Goal: Transaction & Acquisition: Book appointment/travel/reservation

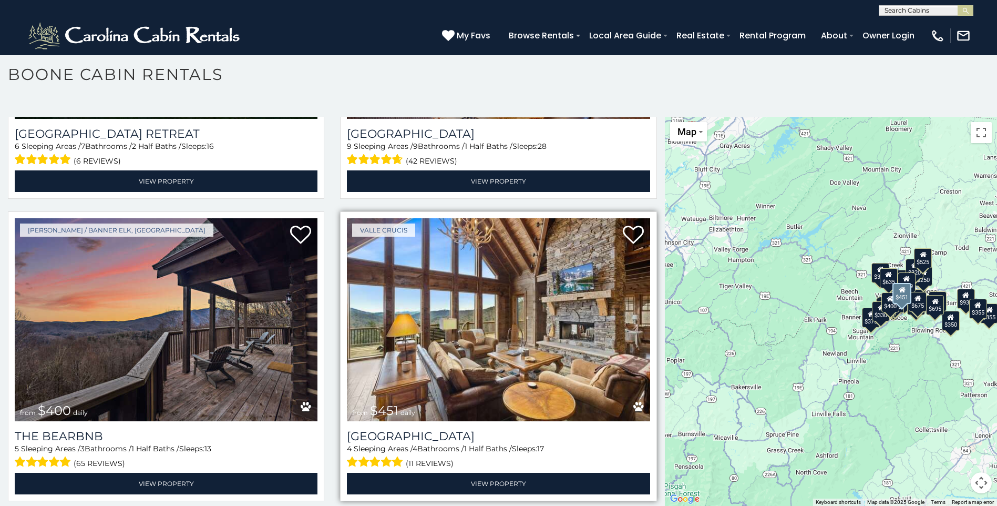
scroll to position [1156, 0]
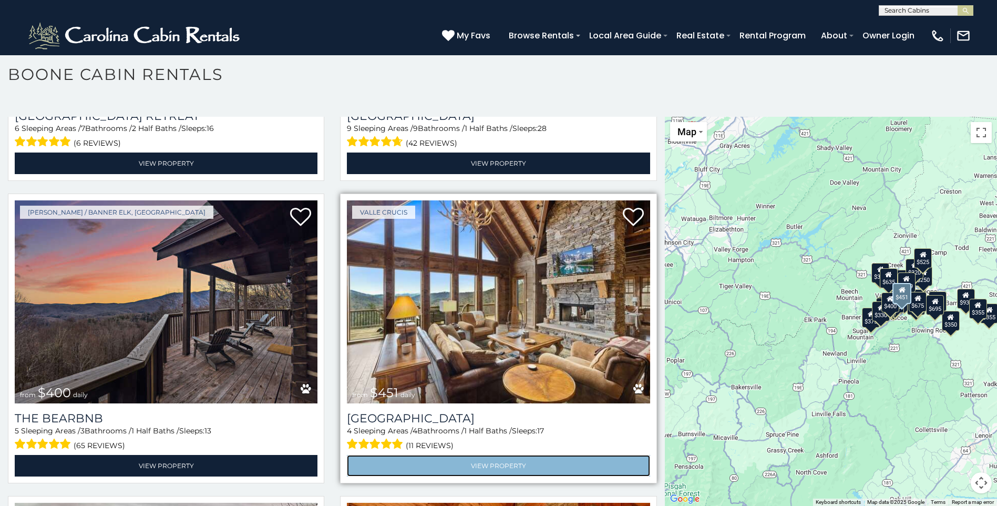
click at [500, 455] on link "View Property" at bounding box center [498, 466] width 303 height 22
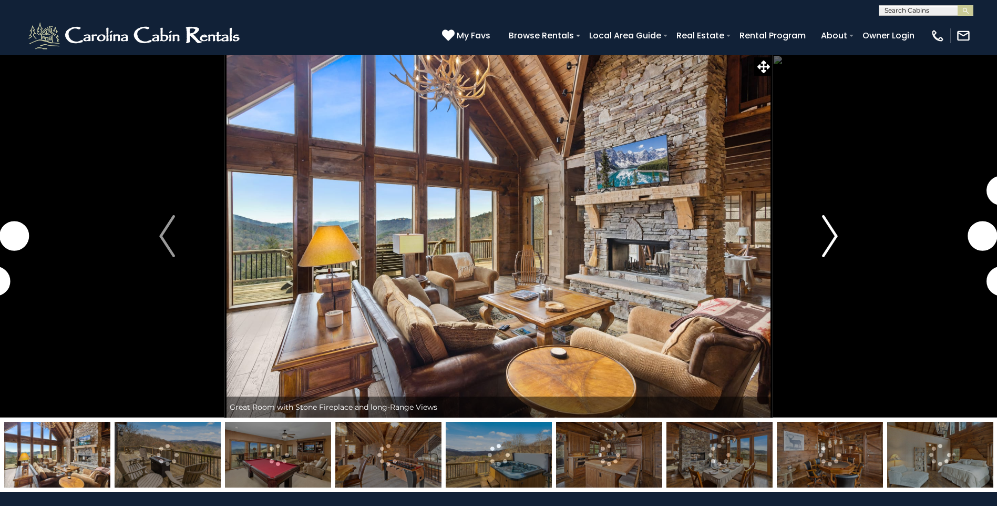
click at [828, 232] on img "Next" at bounding box center [830, 236] width 16 height 42
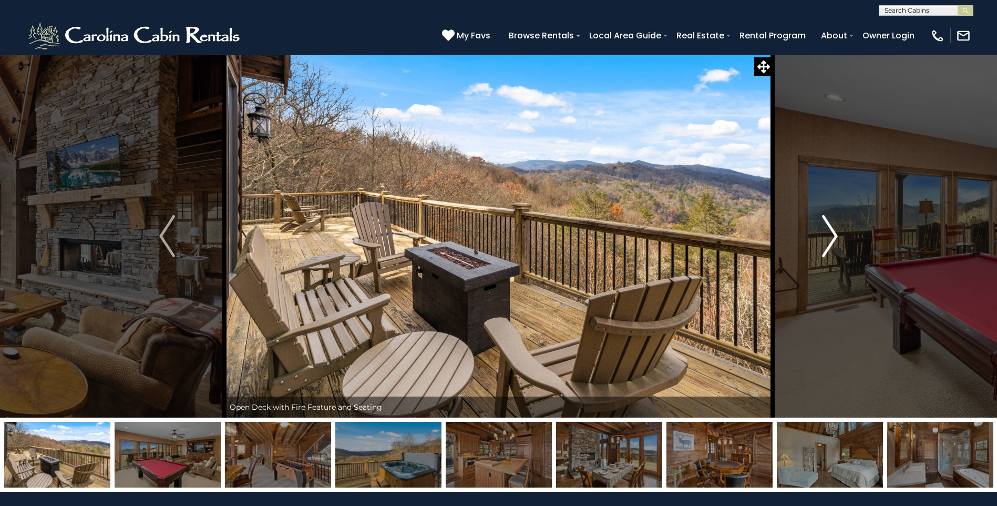
click at [828, 232] on img "Next" at bounding box center [830, 236] width 16 height 42
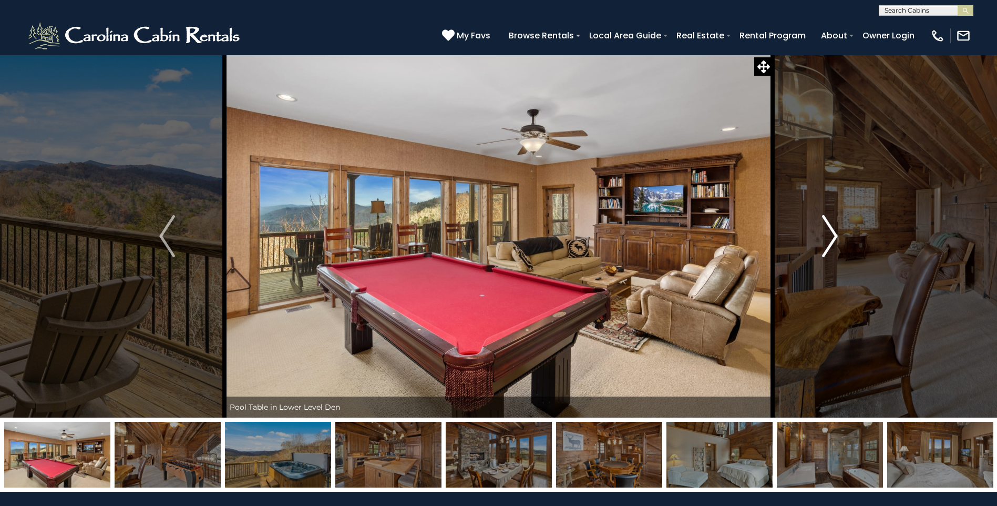
click at [828, 232] on img "Next" at bounding box center [830, 236] width 16 height 42
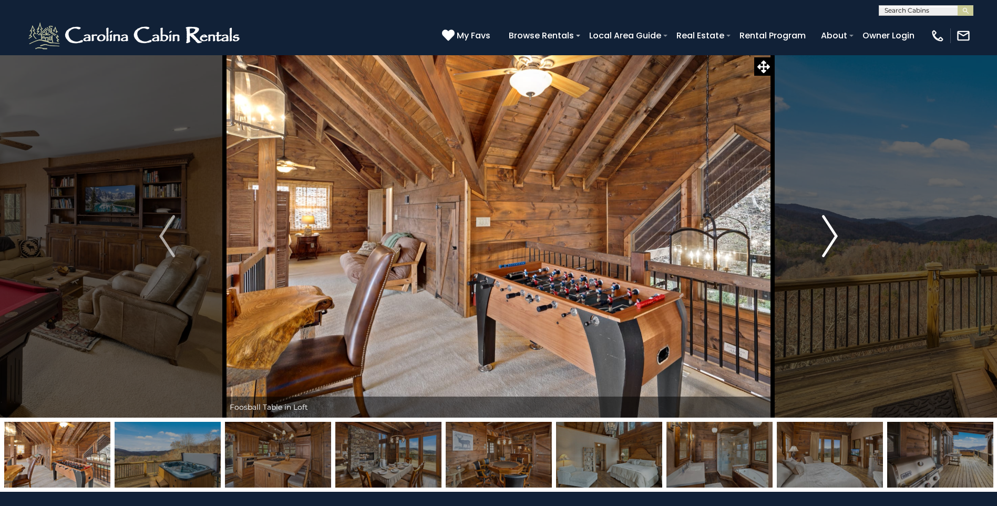
click at [828, 232] on img "Next" at bounding box center [830, 236] width 16 height 42
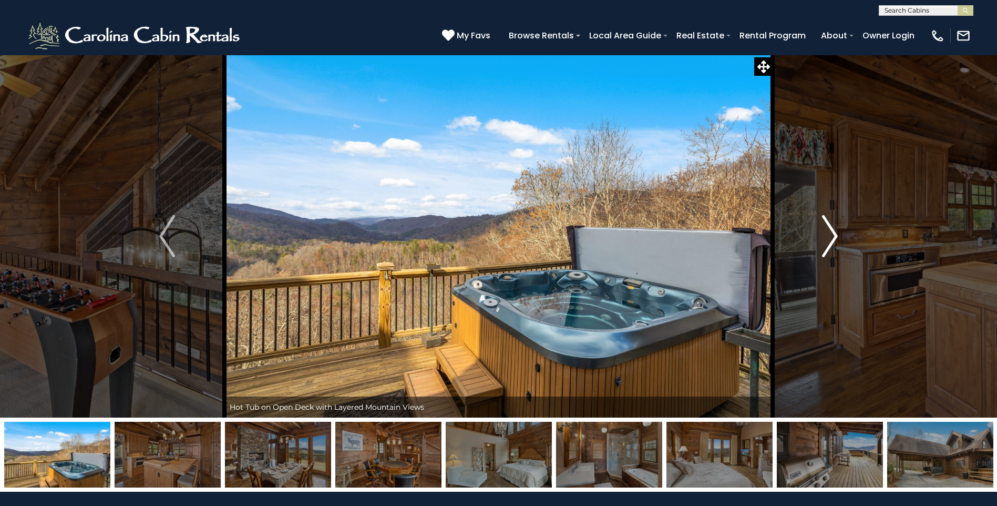
click at [828, 232] on img "Next" at bounding box center [830, 236] width 16 height 42
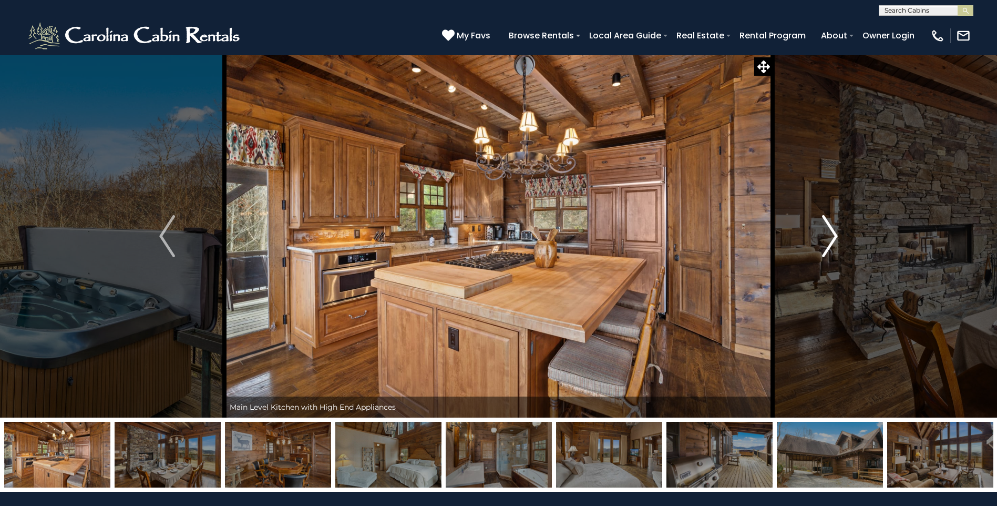
click at [828, 232] on img "Next" at bounding box center [830, 236] width 16 height 42
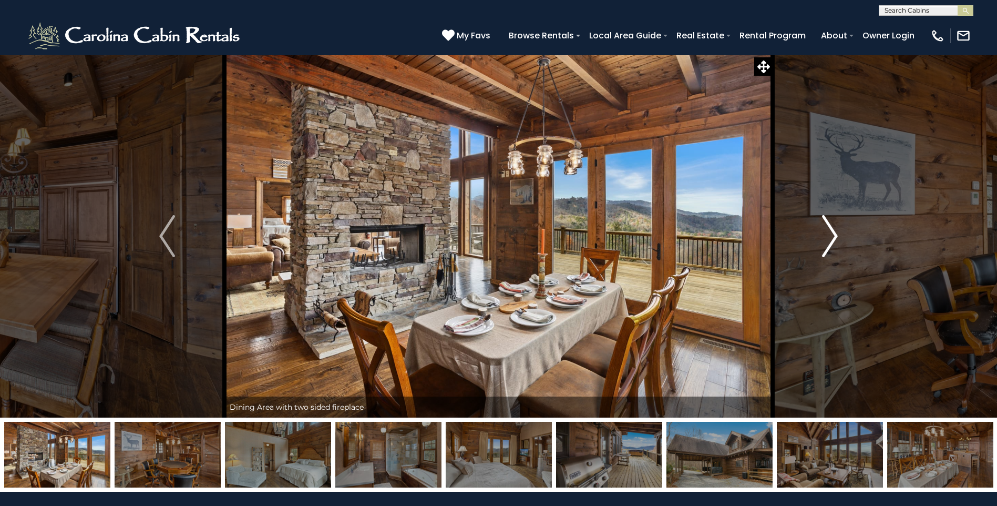
click at [828, 232] on img "Next" at bounding box center [830, 236] width 16 height 42
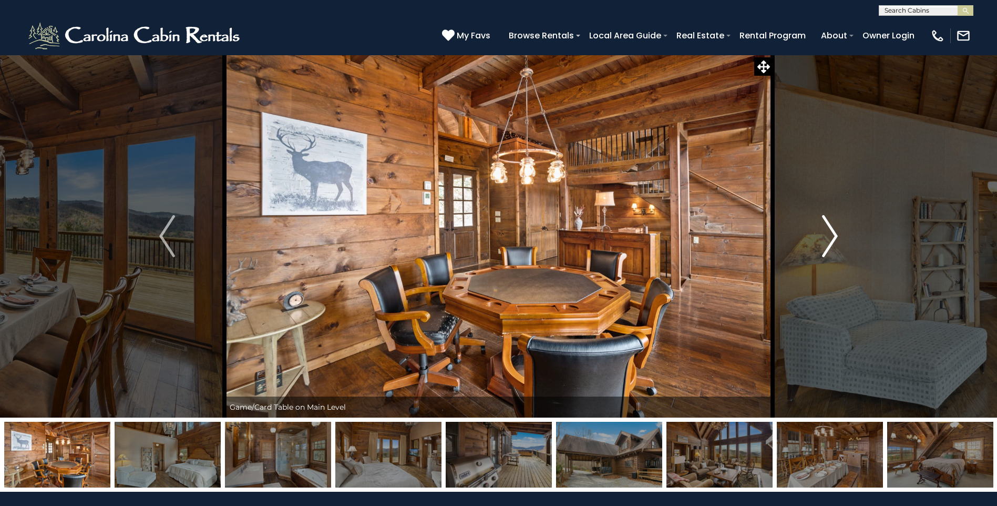
click at [828, 232] on img "Next" at bounding box center [830, 236] width 16 height 42
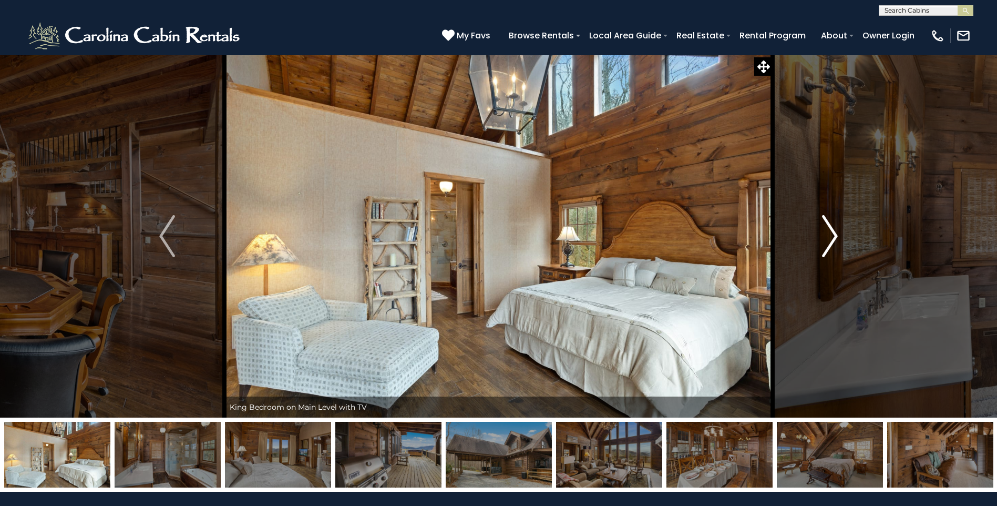
click at [828, 232] on img "Next" at bounding box center [830, 236] width 16 height 42
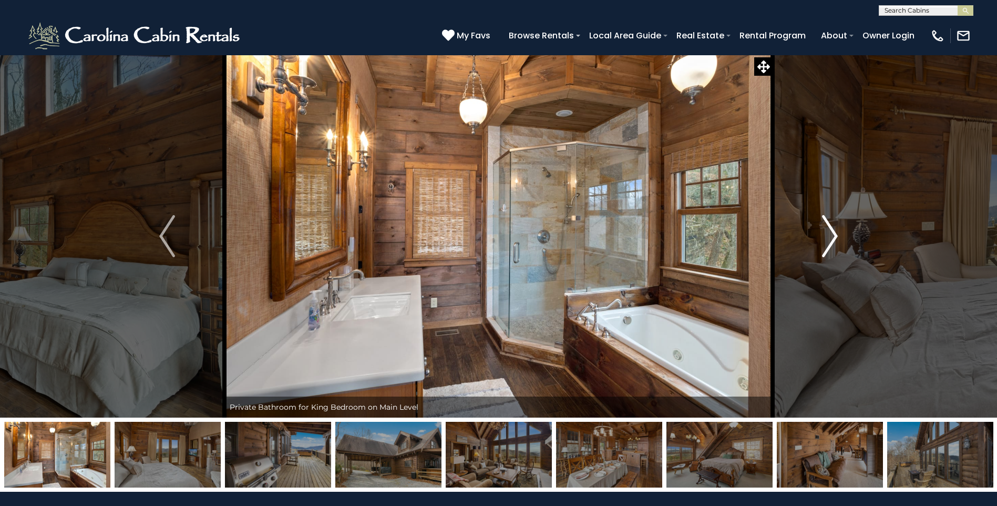
click at [828, 232] on img "Next" at bounding box center [830, 236] width 16 height 42
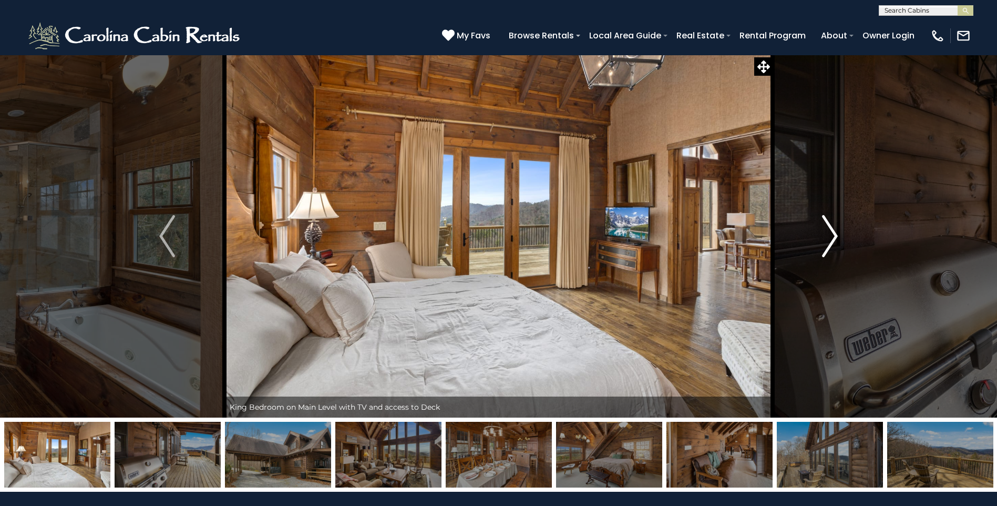
click at [828, 232] on img "Next" at bounding box center [830, 236] width 16 height 42
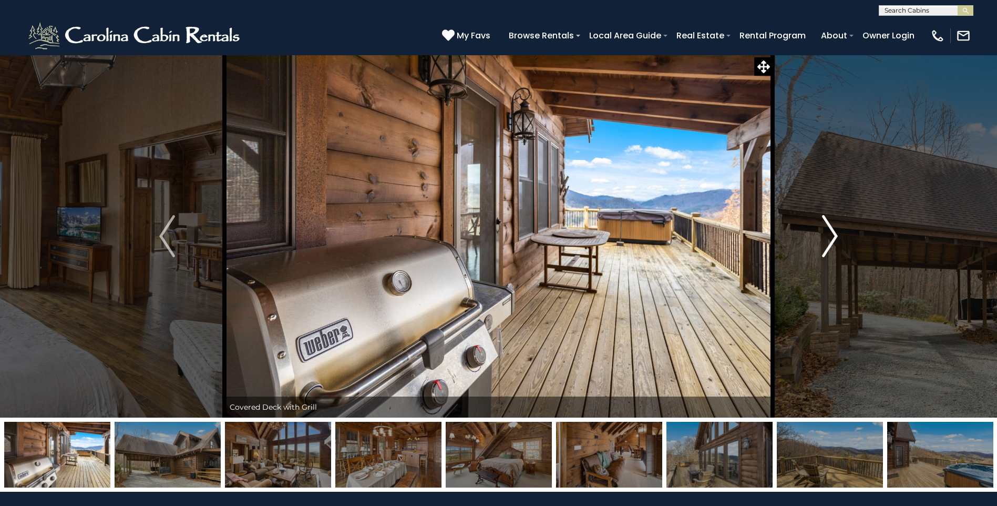
click at [828, 232] on img "Next" at bounding box center [830, 236] width 16 height 42
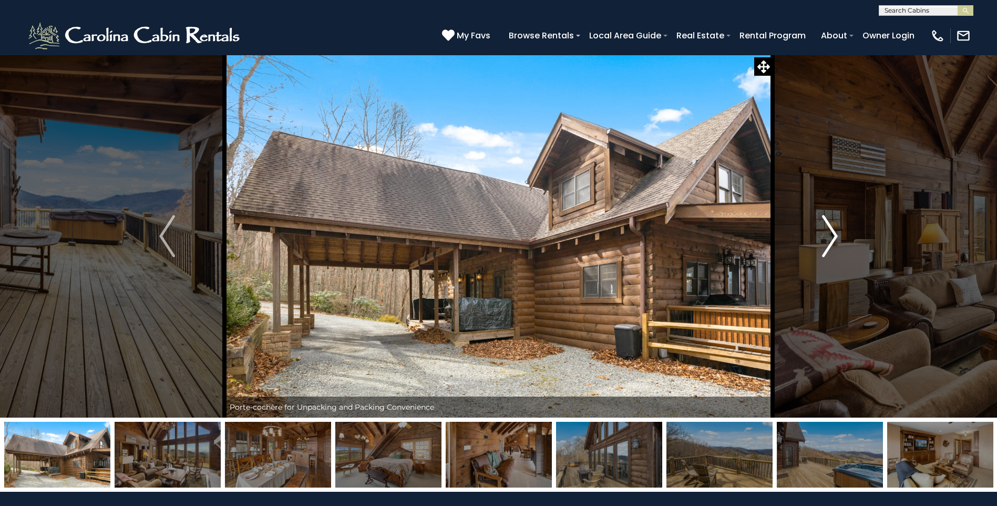
click at [828, 232] on img "Next" at bounding box center [830, 236] width 16 height 42
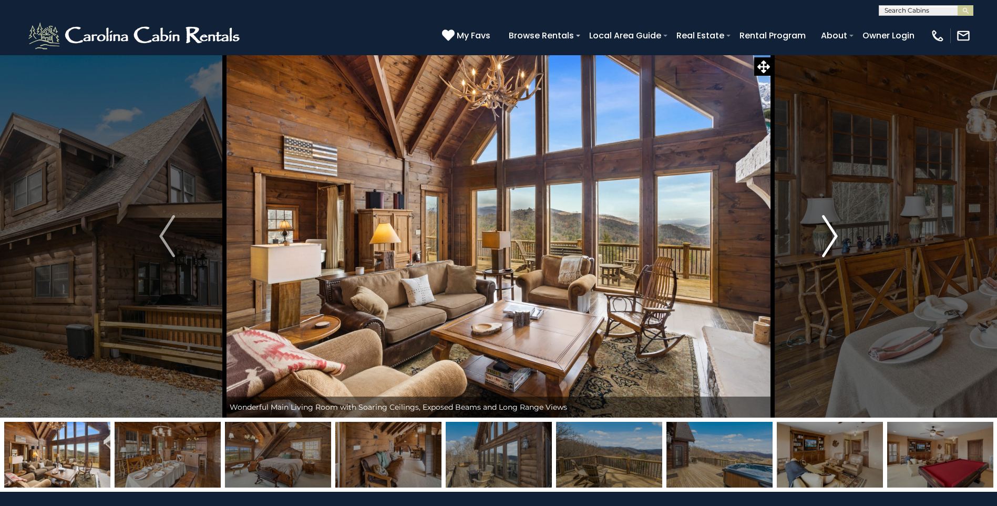
click at [828, 232] on img "Next" at bounding box center [830, 236] width 16 height 42
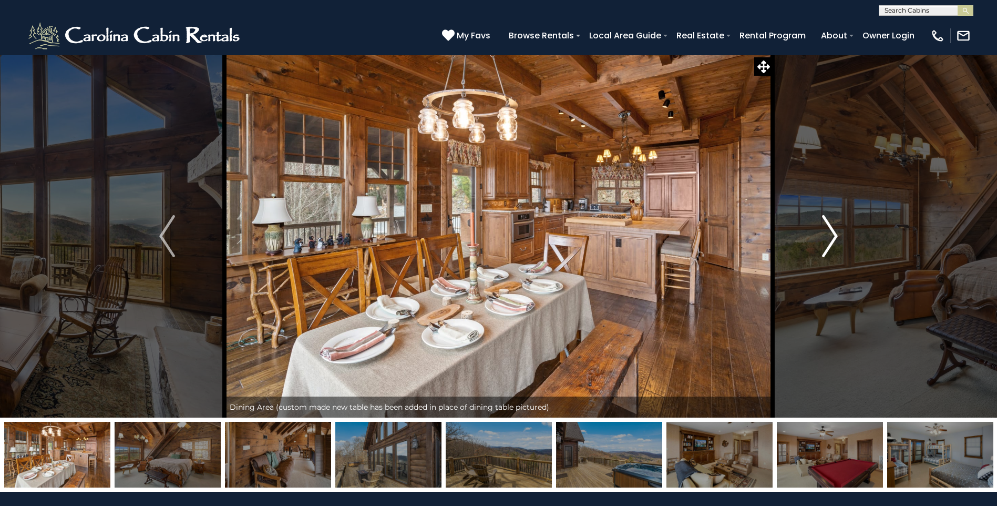
click at [828, 232] on img "Next" at bounding box center [830, 236] width 16 height 42
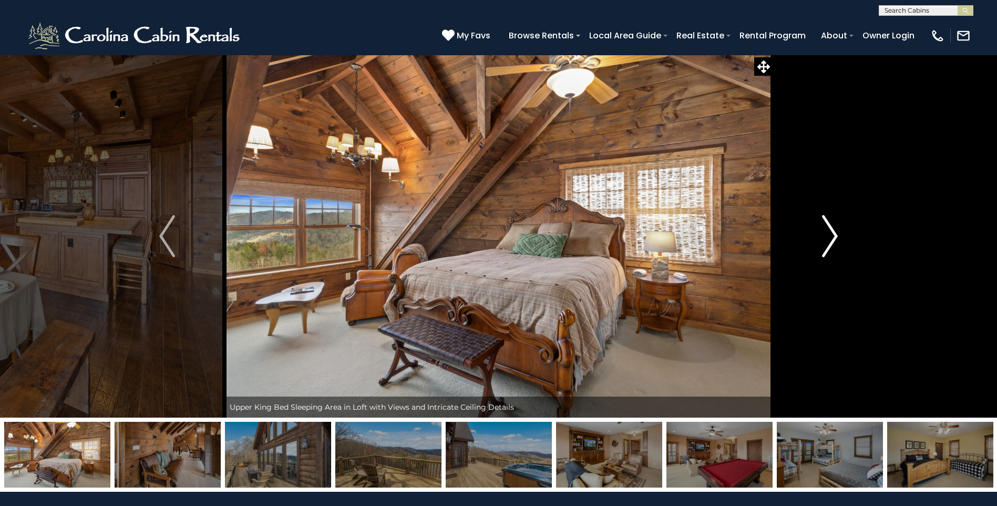
click at [828, 232] on img "Next" at bounding box center [830, 236] width 16 height 42
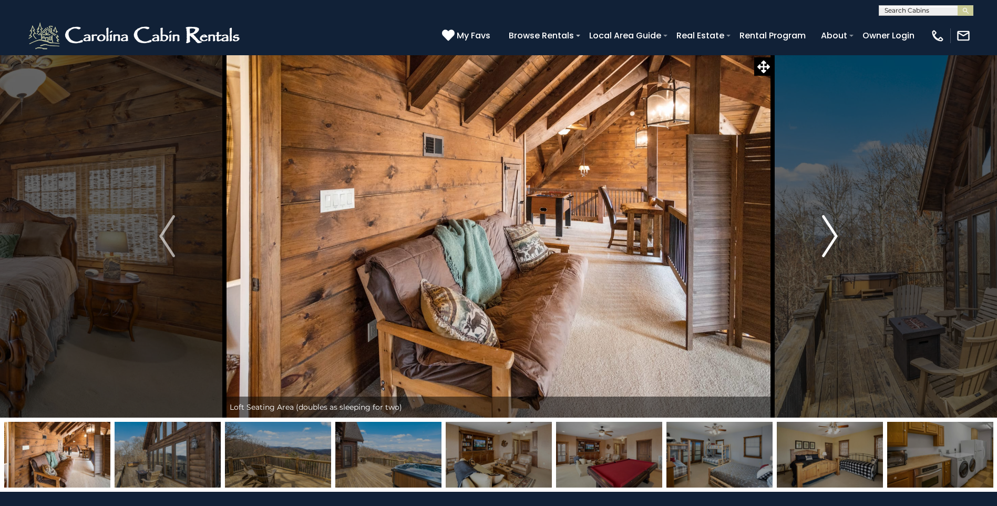
click at [828, 232] on img "Next" at bounding box center [830, 236] width 16 height 42
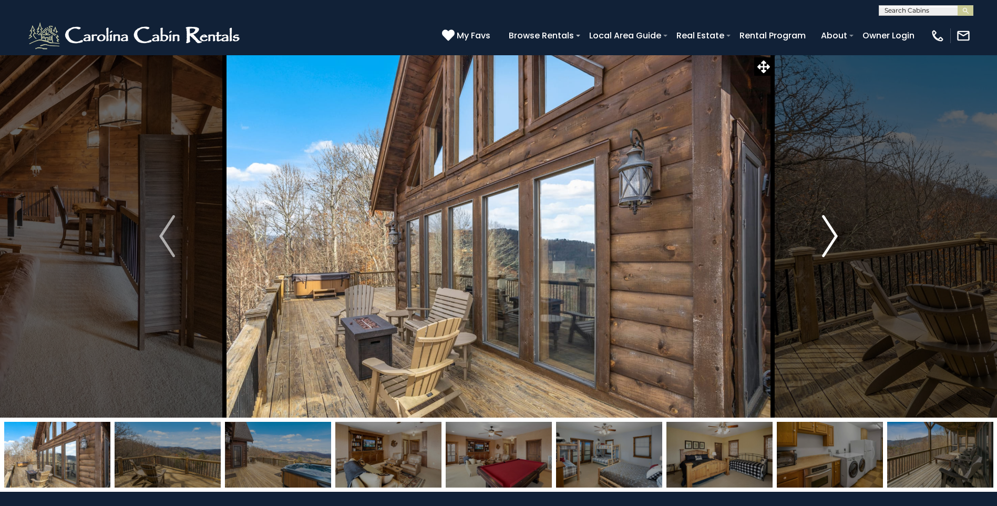
click at [828, 232] on img "Next" at bounding box center [830, 236] width 16 height 42
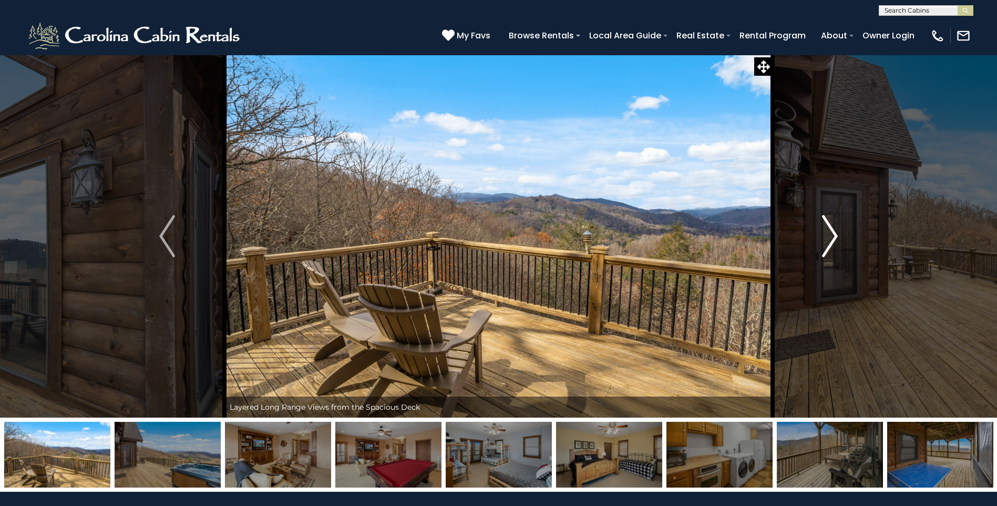
click at [828, 232] on img "Next" at bounding box center [830, 236] width 16 height 42
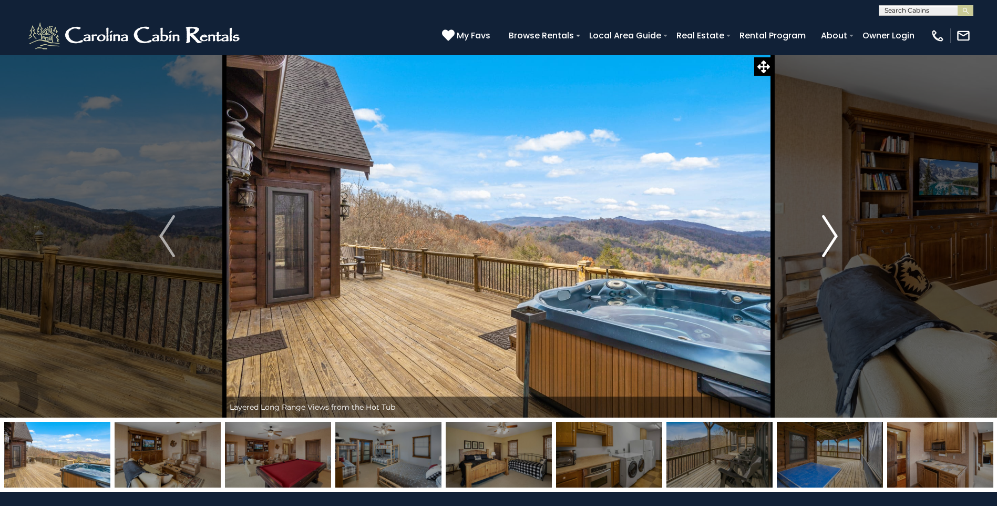
click at [828, 232] on img "Next" at bounding box center [830, 236] width 16 height 42
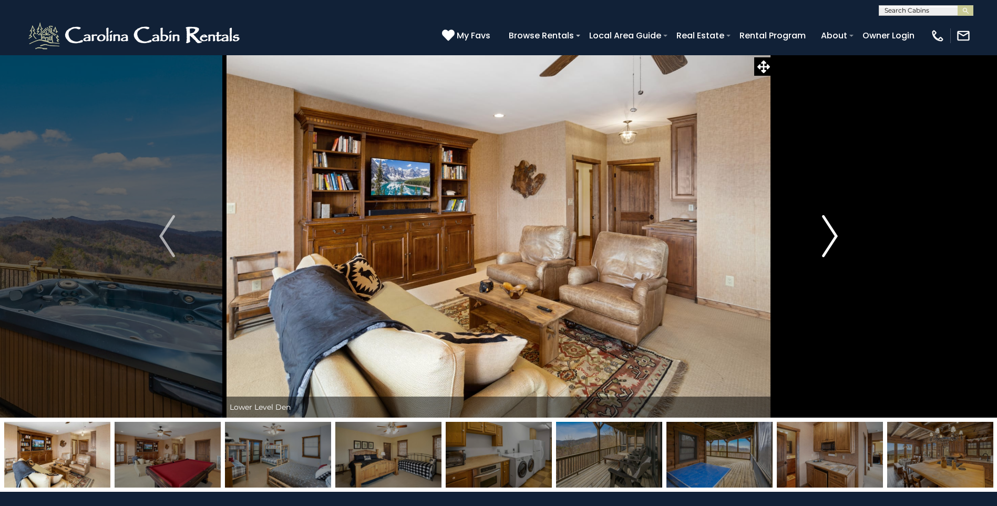
click at [828, 232] on img "Next" at bounding box center [830, 236] width 16 height 42
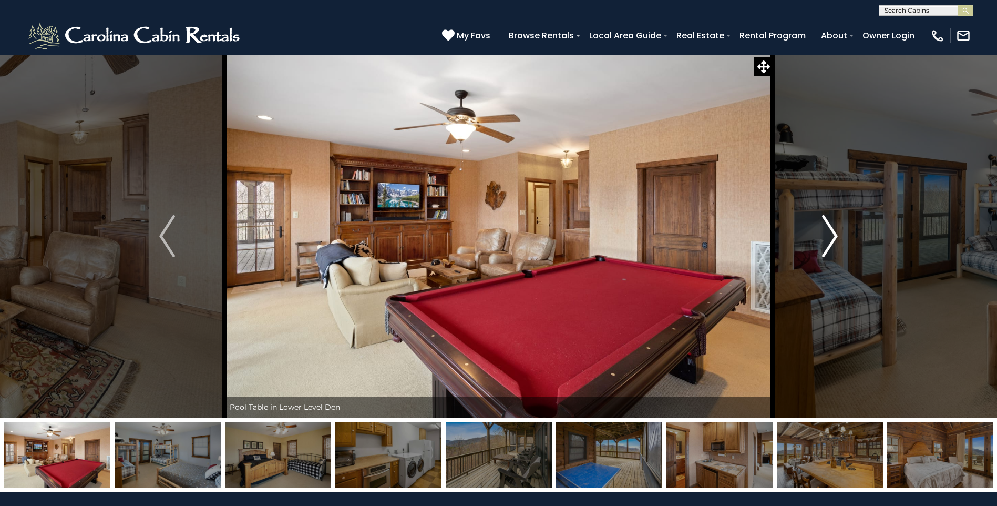
click at [828, 232] on img "Next" at bounding box center [830, 236] width 16 height 42
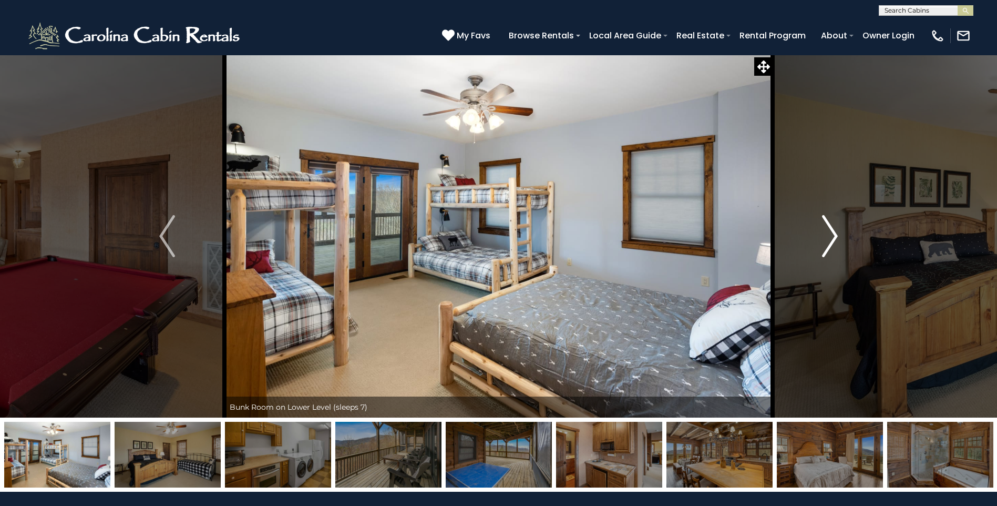
click at [828, 232] on img "Next" at bounding box center [830, 236] width 16 height 42
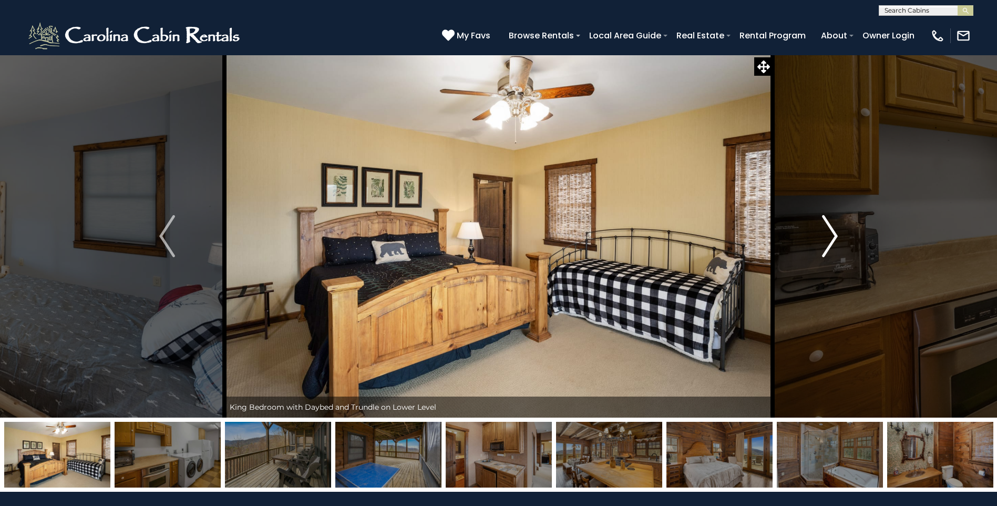
click at [828, 232] on img "Next" at bounding box center [830, 236] width 16 height 42
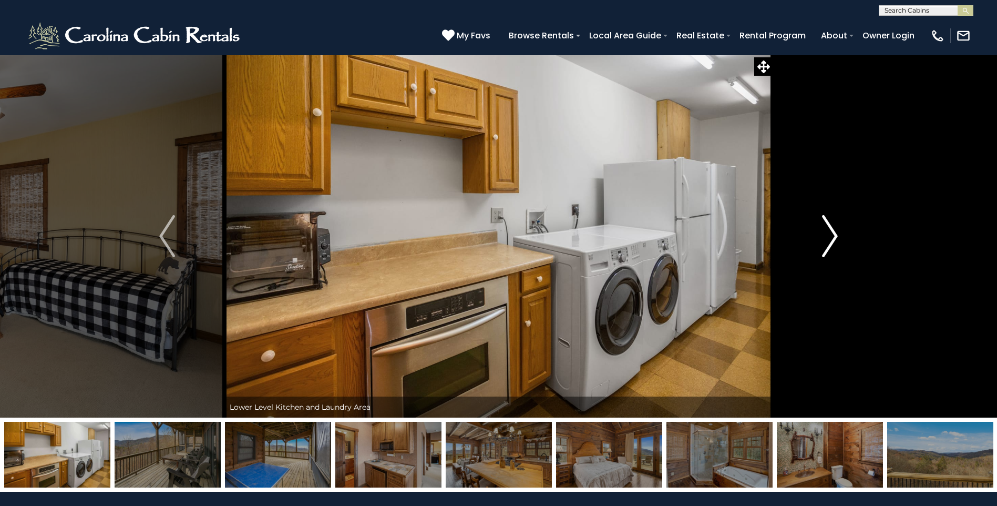
click at [828, 232] on img "Next" at bounding box center [830, 236] width 16 height 42
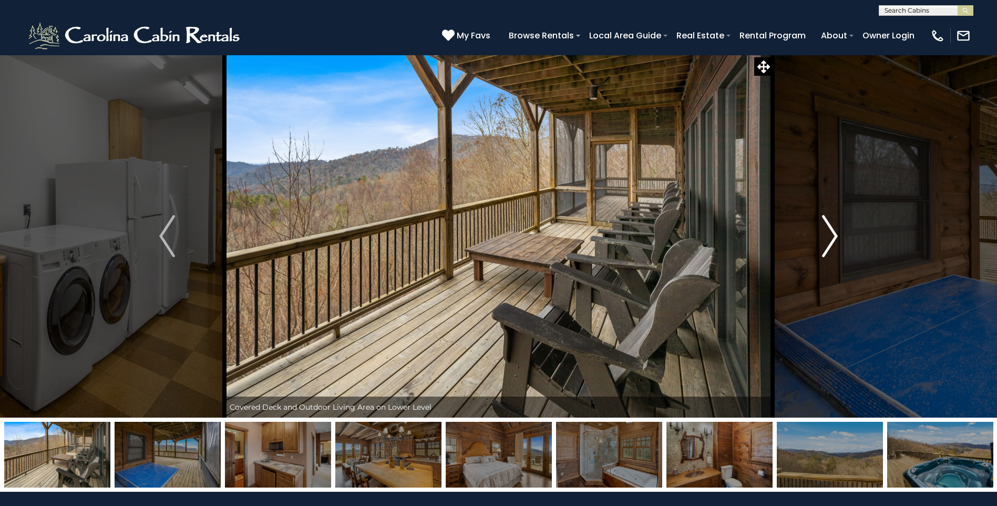
click at [828, 232] on img "Next" at bounding box center [830, 236] width 16 height 42
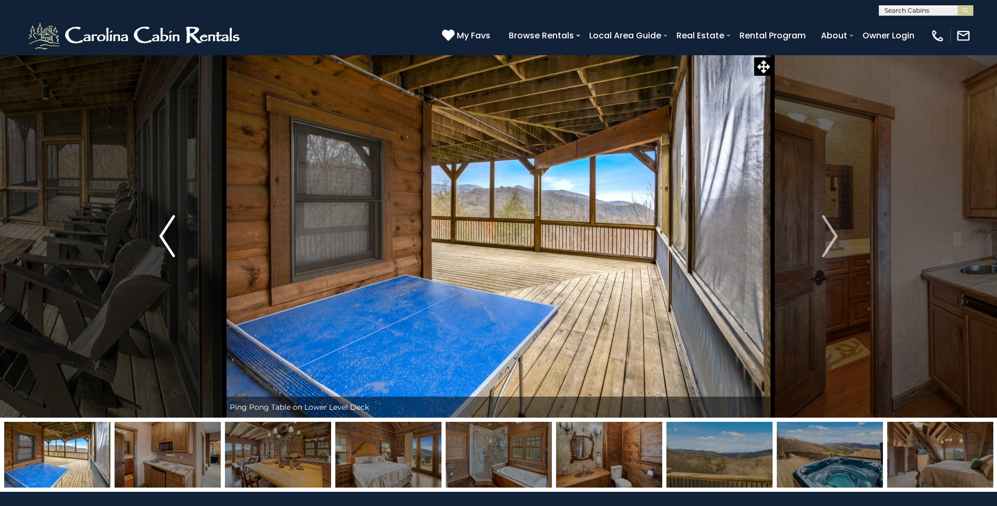
click at [179, 245] on button "Previous" at bounding box center [167, 236] width 115 height 363
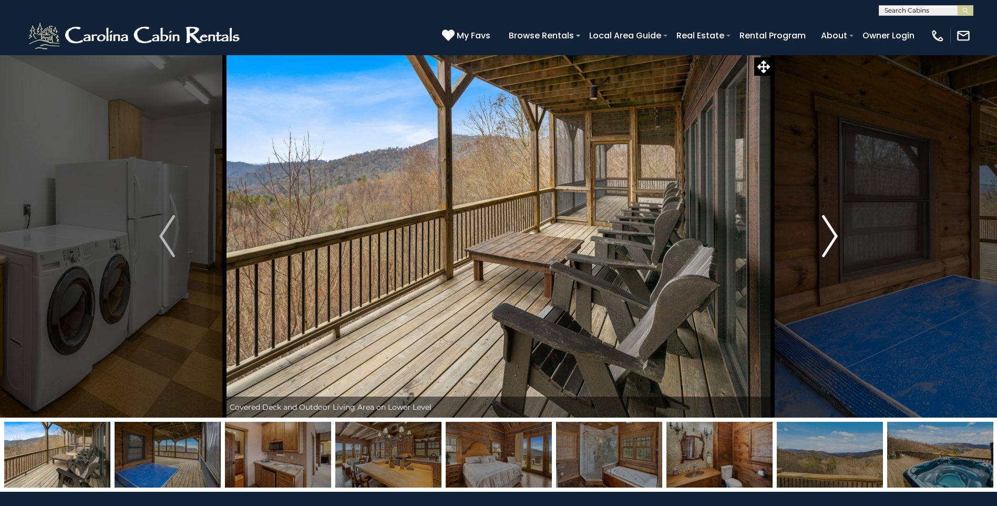
click at [830, 238] on img "Next" at bounding box center [830, 236] width 16 height 42
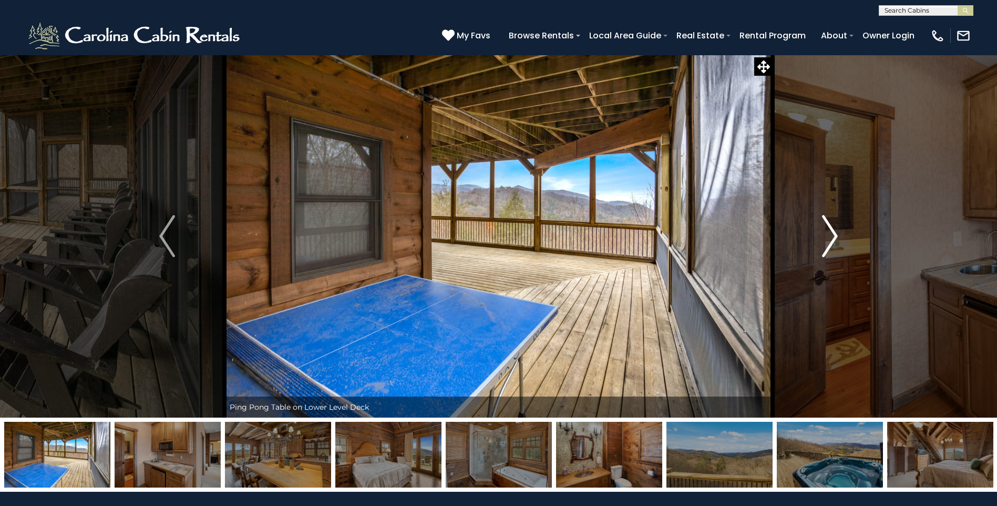
click at [830, 238] on img "Next" at bounding box center [830, 236] width 16 height 42
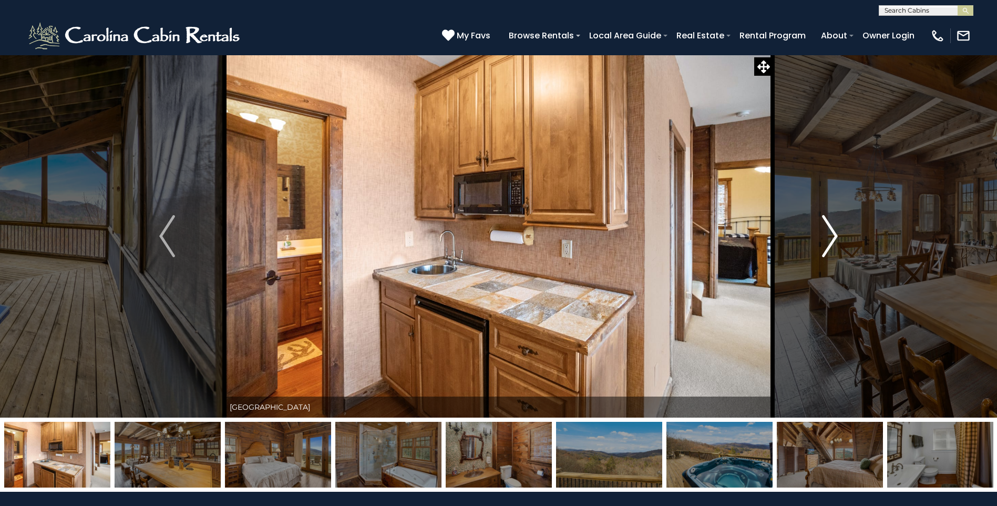
click at [830, 238] on img "Next" at bounding box center [830, 236] width 16 height 42
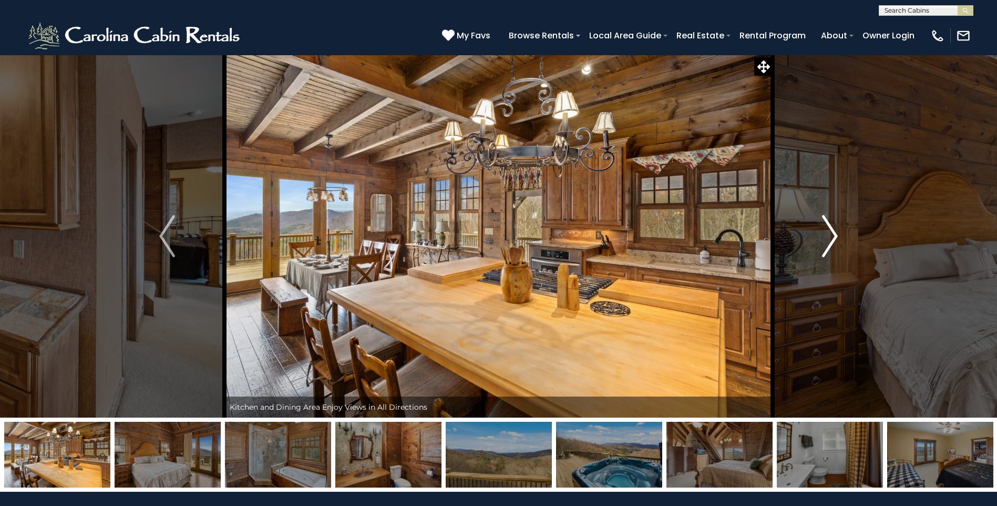
click at [830, 238] on img "Next" at bounding box center [830, 236] width 16 height 42
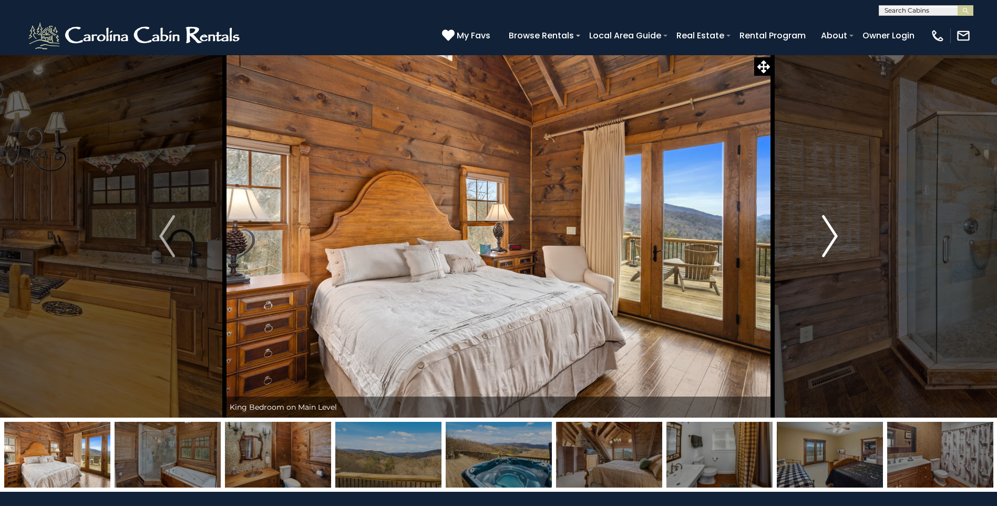
click at [830, 238] on img "Next" at bounding box center [830, 236] width 16 height 42
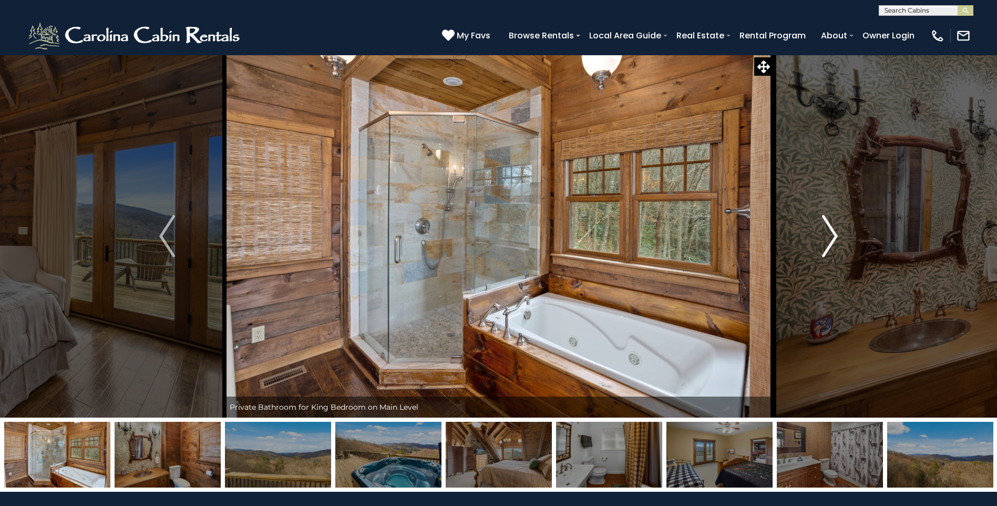
click at [830, 238] on img "Next" at bounding box center [830, 236] width 16 height 42
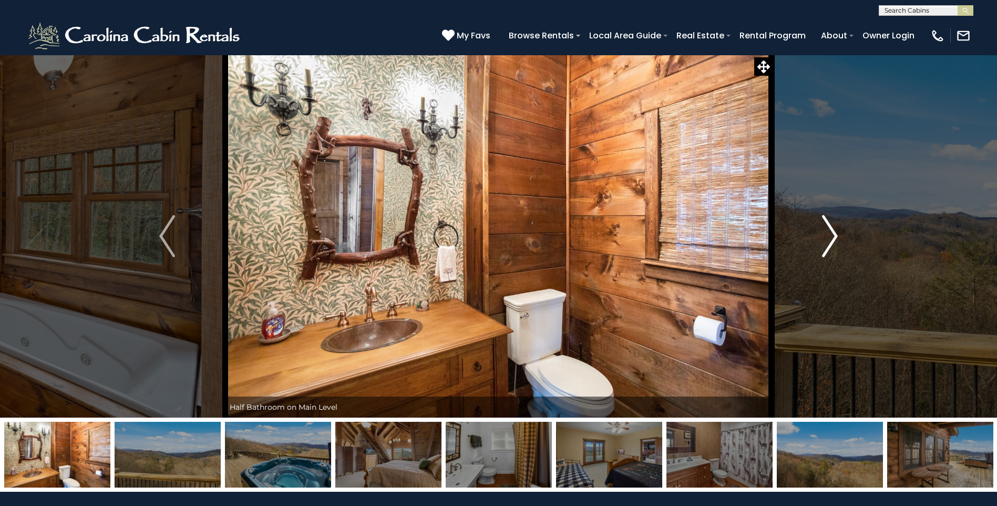
click at [830, 238] on img "Next" at bounding box center [830, 236] width 16 height 42
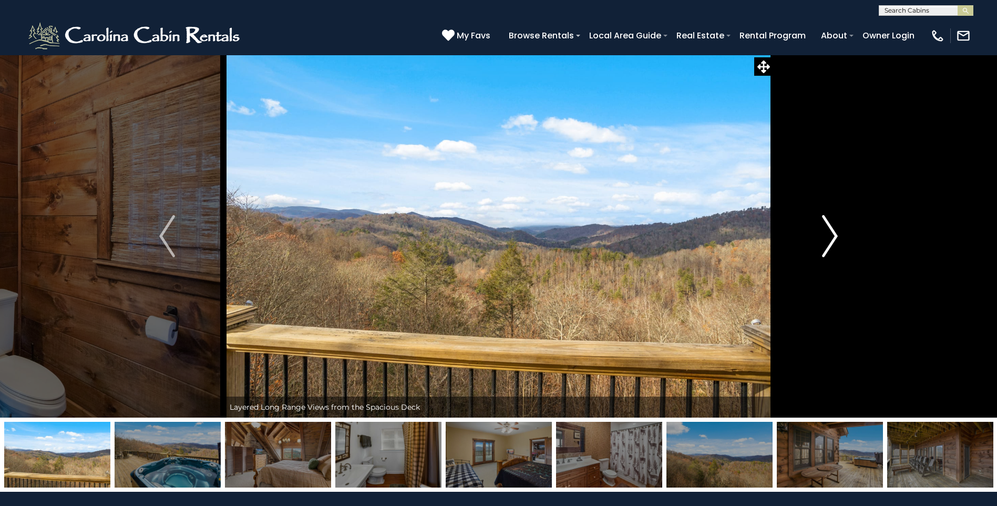
click at [830, 238] on img "Next" at bounding box center [830, 236] width 16 height 42
